Goal: Transaction & Acquisition: Purchase product/service

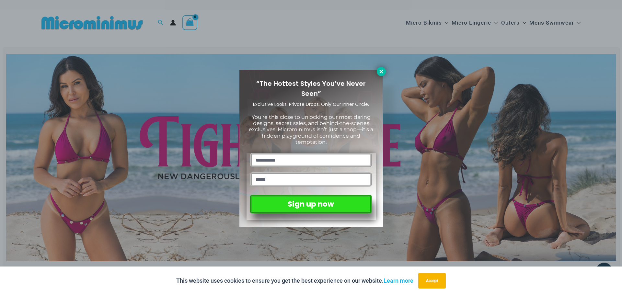
click at [380, 72] on icon at bounding box center [381, 72] width 4 height 4
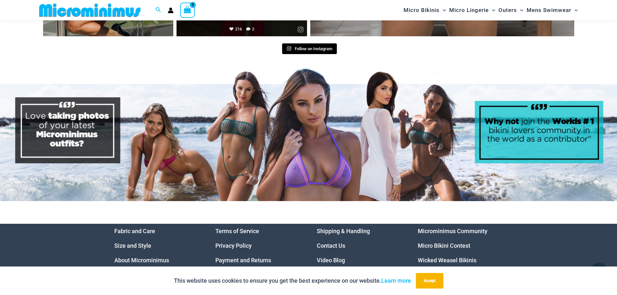
scroll to position [3369, 0]
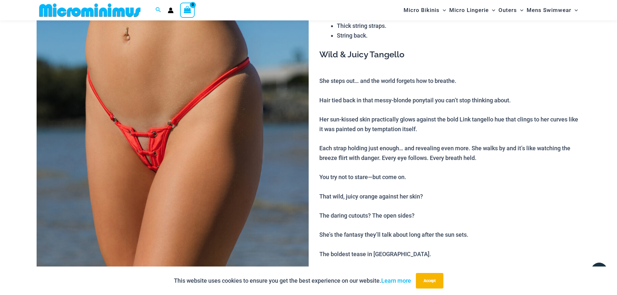
scroll to position [27, 0]
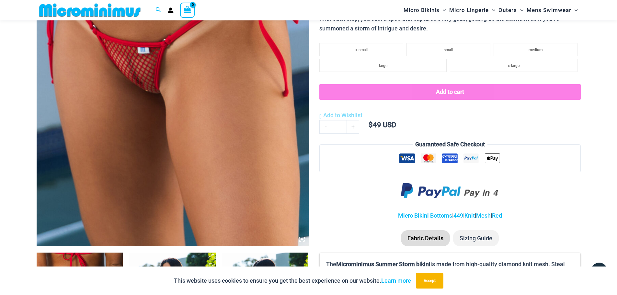
scroll to position [383, 0]
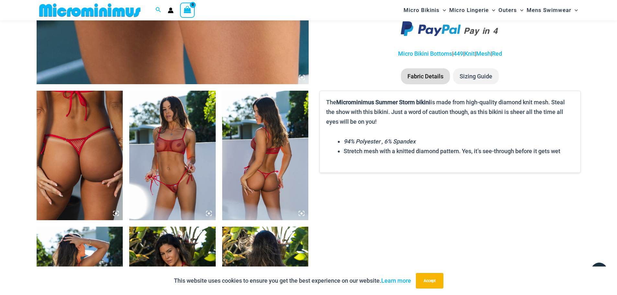
click at [180, 152] on img at bounding box center [172, 156] width 86 height 130
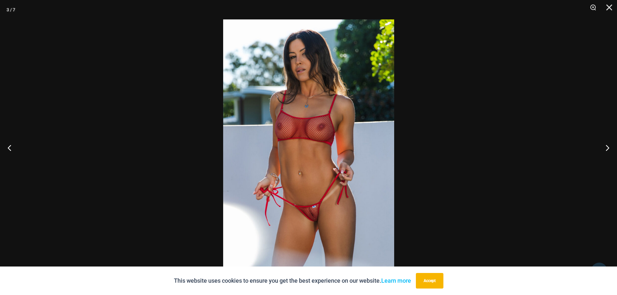
click at [295, 172] on img at bounding box center [308, 147] width 171 height 256
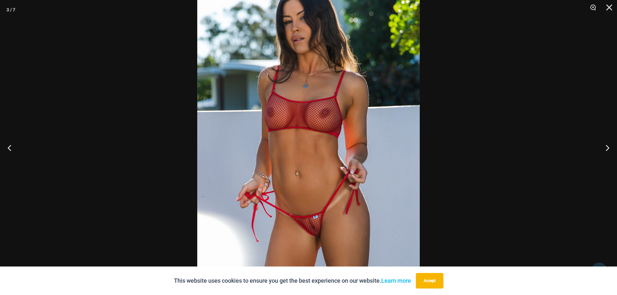
click at [295, 172] on img at bounding box center [308, 140] width 222 height 334
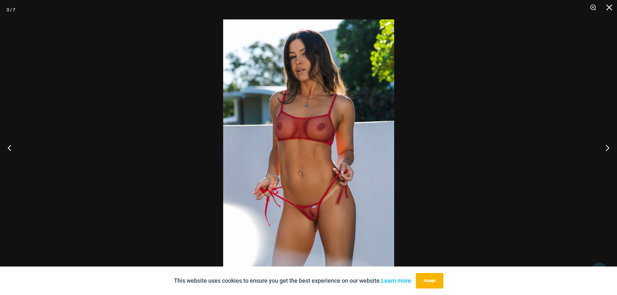
click at [295, 172] on img at bounding box center [308, 147] width 171 height 256
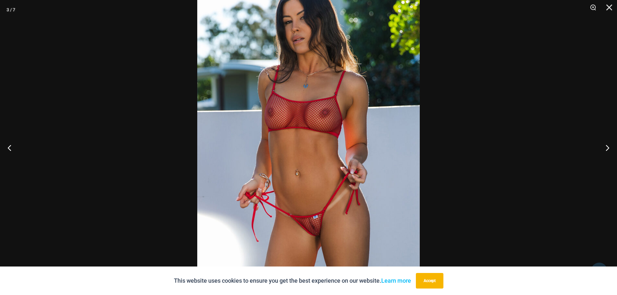
click at [295, 172] on img at bounding box center [308, 140] width 222 height 334
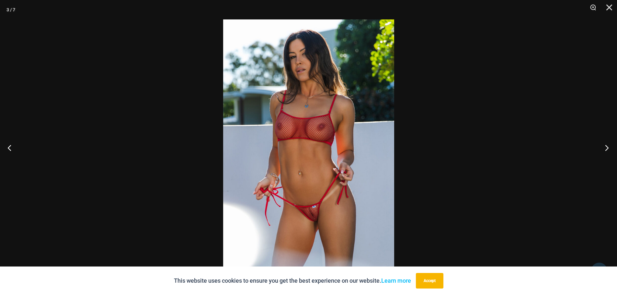
click at [605, 146] on button "Next" at bounding box center [605, 147] width 24 height 32
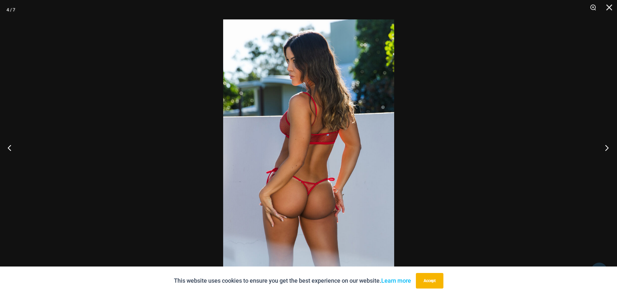
click at [605, 146] on button "Next" at bounding box center [605, 147] width 24 height 32
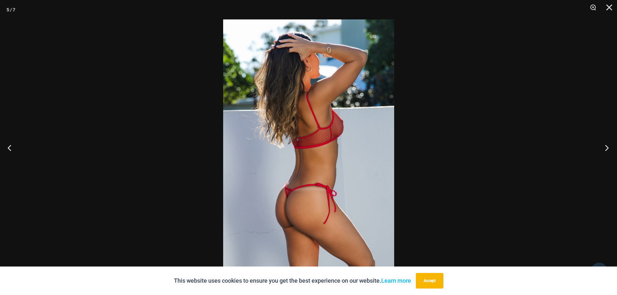
click at [605, 146] on button "Next" at bounding box center [605, 147] width 24 height 32
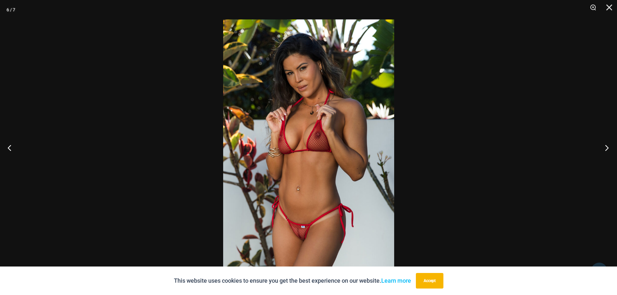
click at [605, 146] on button "Next" at bounding box center [605, 147] width 24 height 32
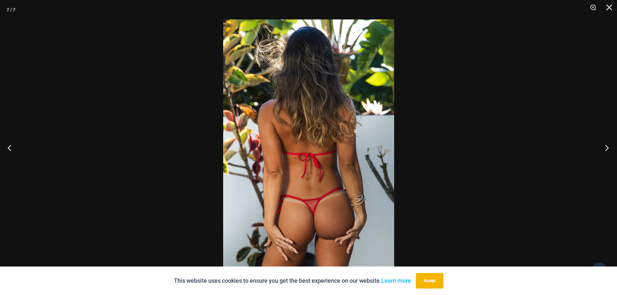
click at [605, 146] on button "Next" at bounding box center [605, 147] width 24 height 32
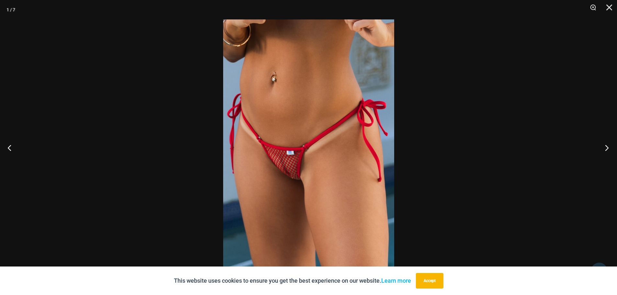
click at [605, 146] on button "Next" at bounding box center [605, 147] width 24 height 32
